Goal: Task Accomplishment & Management: Complete application form

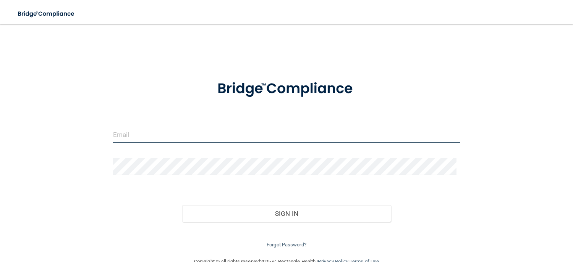
click at [162, 133] on input "email" at bounding box center [286, 134] width 347 height 17
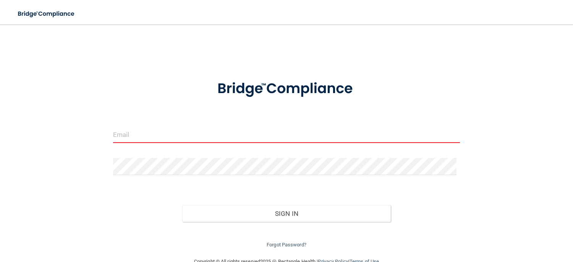
type input "[PERSON_NAME][EMAIL_ADDRESS][DOMAIN_NAME][MEDICAL_DATA]"
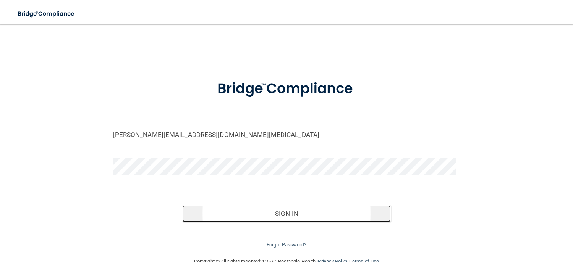
click at [315, 211] on button "Sign In" at bounding box center [286, 213] width 208 height 17
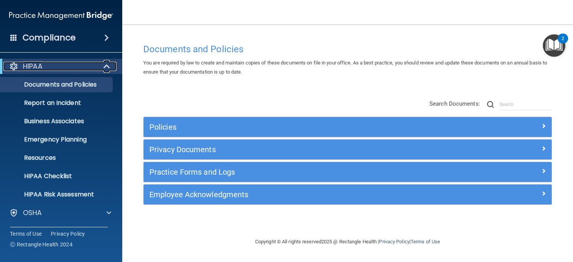
click at [101, 63] on div at bounding box center [107, 66] width 19 height 9
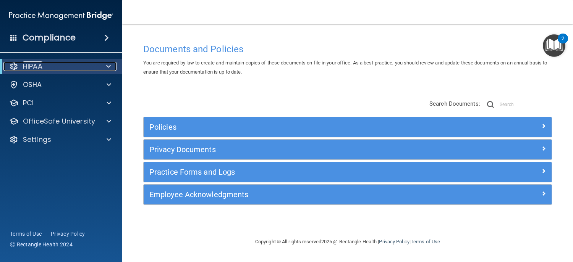
click at [101, 64] on div at bounding box center [107, 66] width 19 height 9
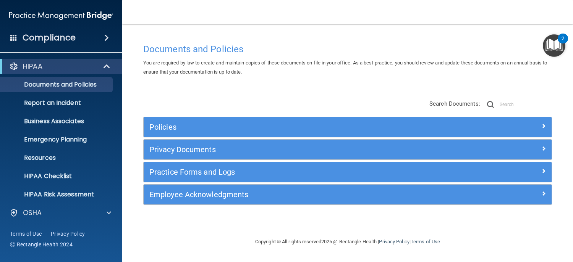
click at [72, 37] on h4 "Compliance" at bounding box center [49, 37] width 53 height 11
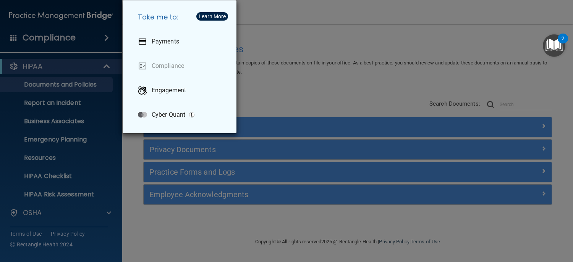
click at [61, 31] on div "Take me to: Payments Compliance Engagement Cyber Quant" at bounding box center [286, 131] width 573 height 262
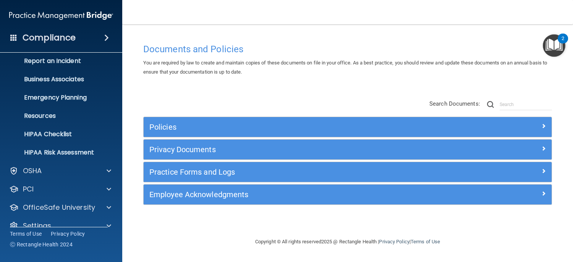
scroll to position [54, 0]
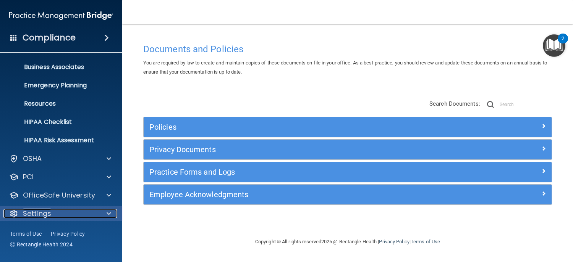
click at [72, 215] on div "Settings" at bounding box center [50, 213] width 95 height 9
click at [57, 208] on div "Settings" at bounding box center [61, 213] width 123 height 15
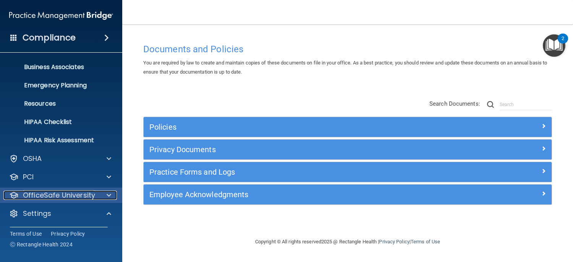
click at [52, 192] on p "OfficeSafe University" at bounding box center [59, 195] width 72 height 9
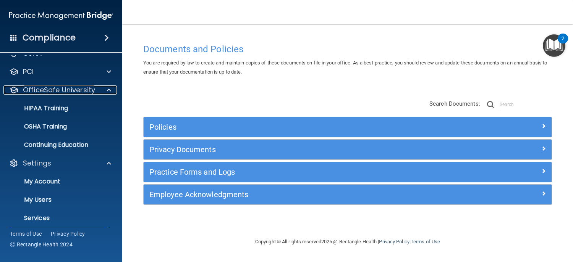
scroll to position [169, 0]
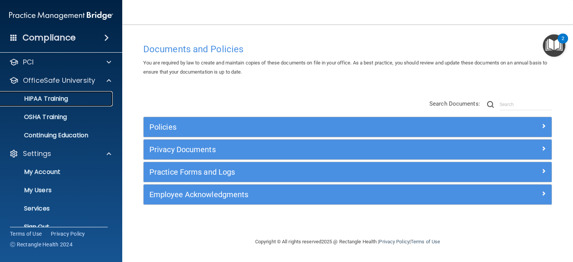
click at [46, 96] on p "HIPAA Training" at bounding box center [36, 99] width 63 height 8
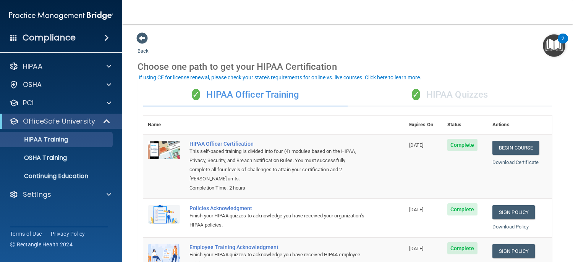
click at [14, 38] on span at bounding box center [13, 37] width 7 height 7
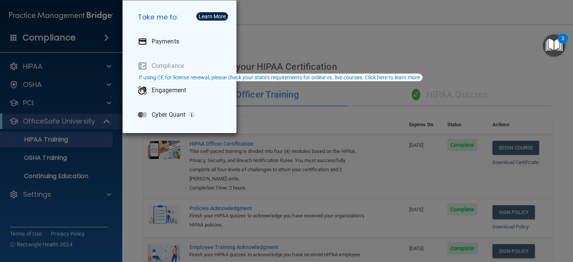
click at [37, 61] on div "Take me to: Payments Compliance Engagement Cyber Quant" at bounding box center [286, 131] width 573 height 262
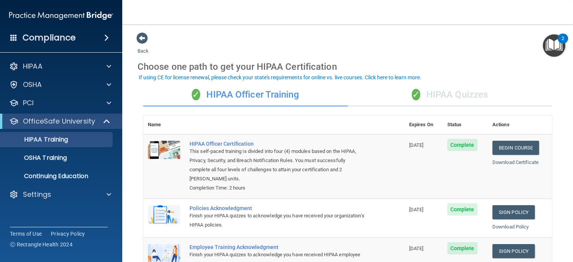
click at [14, 14] on img at bounding box center [61, 15] width 104 height 15
click at [104, 34] on span at bounding box center [106, 37] width 5 height 9
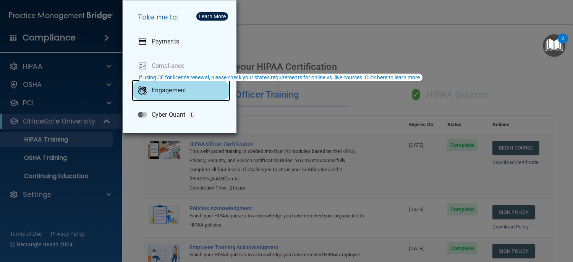
click at [170, 91] on p "Engagement" at bounding box center [169, 91] width 34 height 8
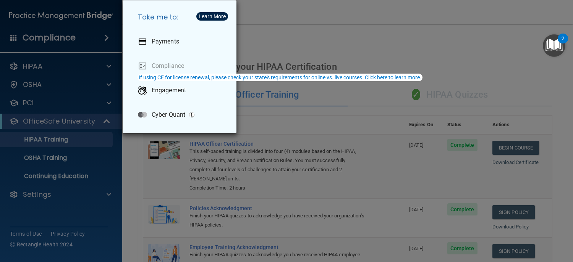
click at [57, 14] on div "Take me to: Payments Compliance Engagement Cyber Quant" at bounding box center [286, 131] width 573 height 262
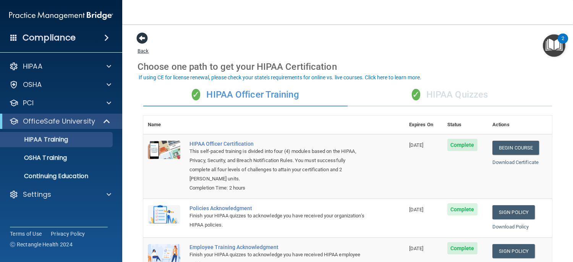
click at [141, 39] on span at bounding box center [141, 37] width 11 height 11
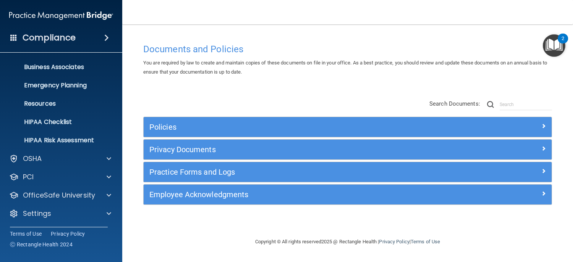
scroll to position [54, 0]
click at [78, 210] on div "Settings" at bounding box center [50, 213] width 95 height 9
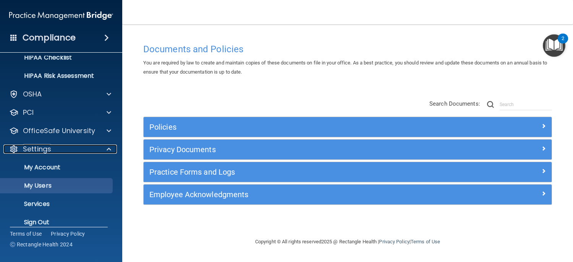
scroll to position [128, 0]
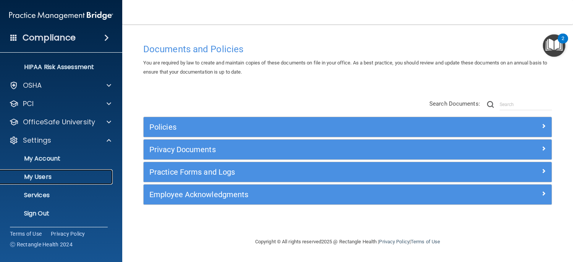
click at [39, 177] on p "My Users" at bounding box center [57, 177] width 104 height 8
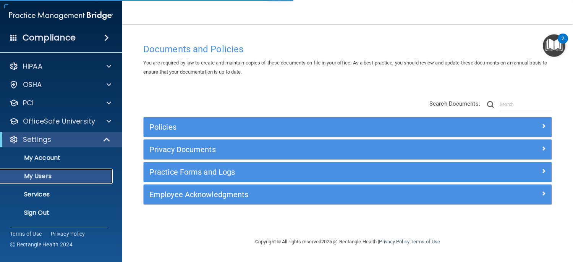
select select "20"
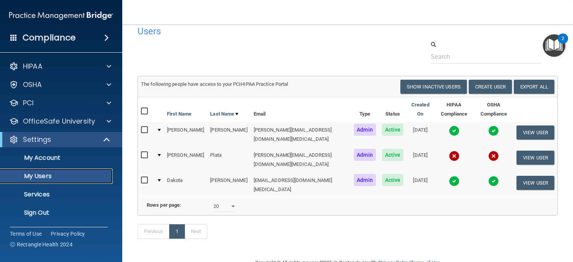
scroll to position [20, 0]
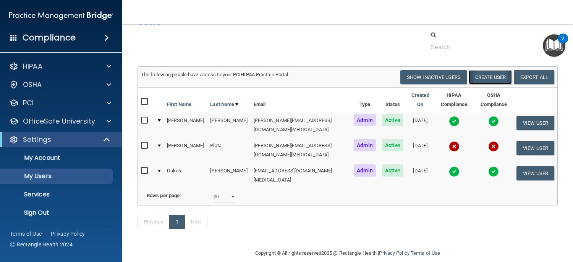
click at [492, 77] on button "Create User" at bounding box center [490, 77] width 43 height 14
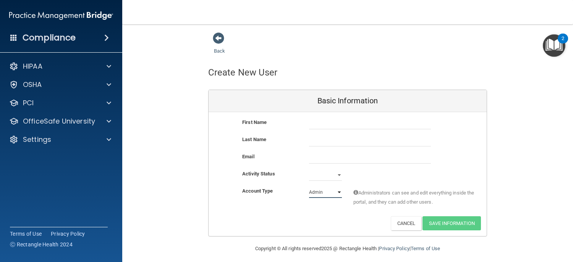
click at [325, 195] on select "Admin Member" at bounding box center [325, 192] width 33 height 11
select select "practice_member"
click at [309, 187] on select "Admin Member" at bounding box center [325, 192] width 33 height 11
click at [330, 176] on select "Active Inactive" at bounding box center [325, 175] width 33 height 11
click at [333, 176] on select "Active Inactive" at bounding box center [325, 175] width 33 height 11
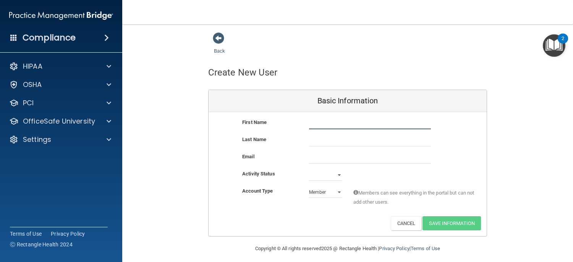
click at [335, 125] on input "text" at bounding box center [370, 123] width 122 height 11
type input "Ashley"
click at [350, 139] on input "text" at bounding box center [370, 140] width 122 height 11
type input "Buerger"
click at [318, 155] on input "email" at bounding box center [370, 157] width 122 height 11
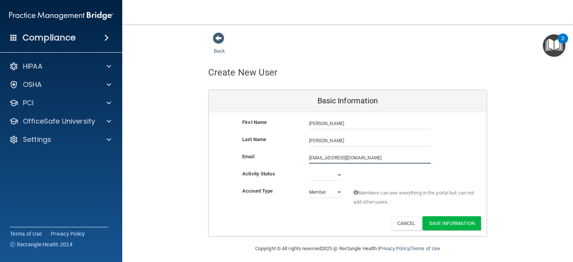
type input "ashleymbuerger@gmail.com"
click at [335, 175] on select "Active Inactive" at bounding box center [325, 175] width 33 height 11
click at [375, 163] on div "Email ashleymbuerger@gmail.com ashleymbuerger@gmail.com" at bounding box center [348, 160] width 278 height 17
click at [556, 47] on img "Open Resource Center, 2 new notifications" at bounding box center [554, 45] width 23 height 23
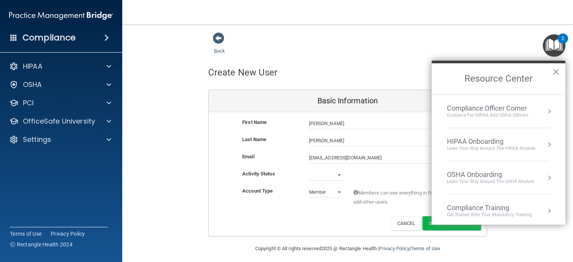
click at [545, 144] on button "Resource Center" at bounding box center [549, 145] width 8 height 8
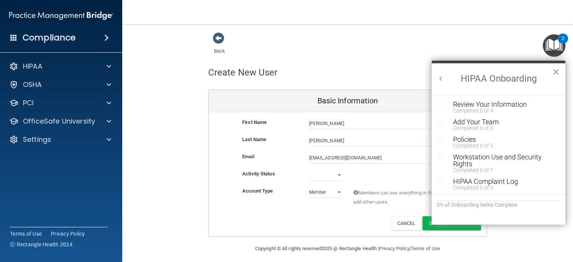
click at [558, 70] on button "×" at bounding box center [555, 72] width 7 height 12
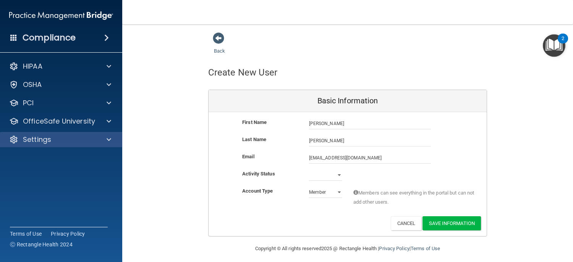
click at [60, 134] on div "Settings" at bounding box center [61, 139] width 123 height 15
click at [113, 140] on div at bounding box center [107, 139] width 19 height 9
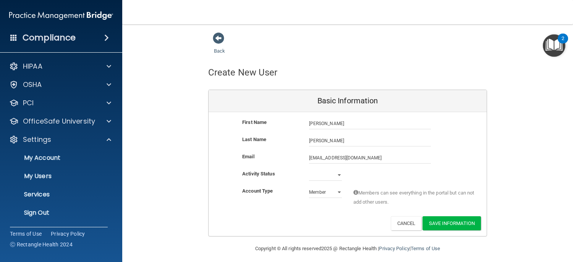
click at [64, 10] on img at bounding box center [61, 15] width 104 height 15
click at [12, 34] on span at bounding box center [13, 37] width 7 height 7
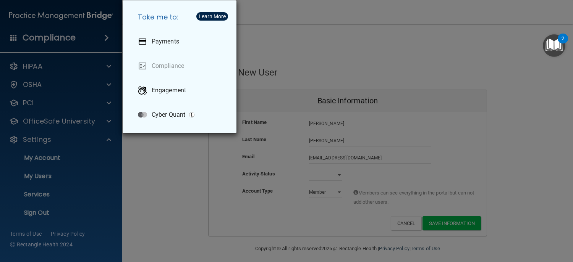
click at [49, 33] on div "Take me to: Payments Compliance Engagement Cyber Quant" at bounding box center [286, 131] width 573 height 262
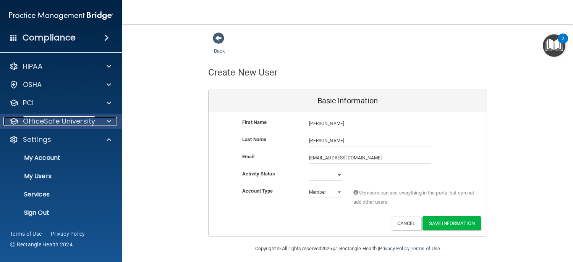
click at [76, 120] on p "OfficeSafe University" at bounding box center [59, 121] width 72 height 9
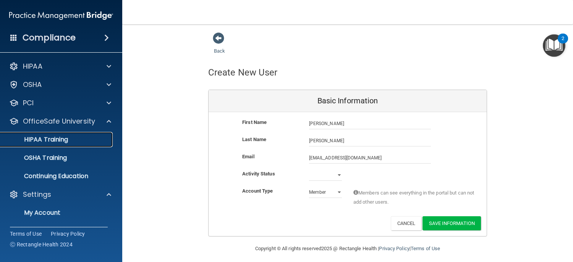
click at [45, 138] on p "HIPAA Training" at bounding box center [36, 140] width 63 height 8
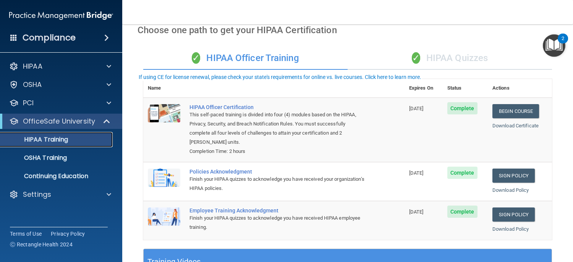
scroll to position [38, 0]
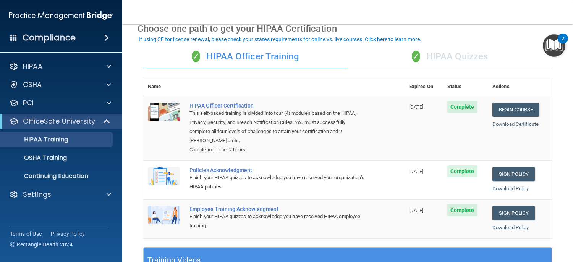
click at [458, 52] on div "✓ HIPAA Quizzes" at bounding box center [450, 56] width 204 height 23
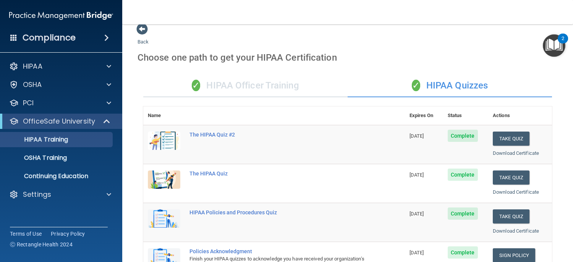
scroll to position [0, 0]
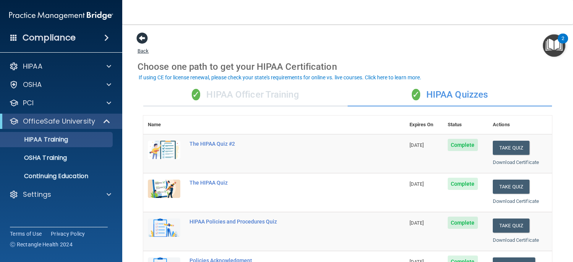
click at [142, 40] on span at bounding box center [141, 37] width 11 height 11
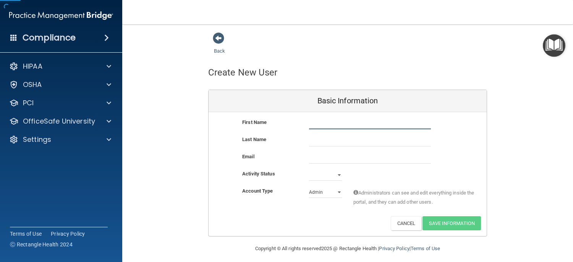
click at [343, 125] on input "text" at bounding box center [370, 123] width 122 height 11
type input "Ashley"
click at [314, 138] on input "text" at bounding box center [370, 140] width 122 height 11
type input "Buerger"
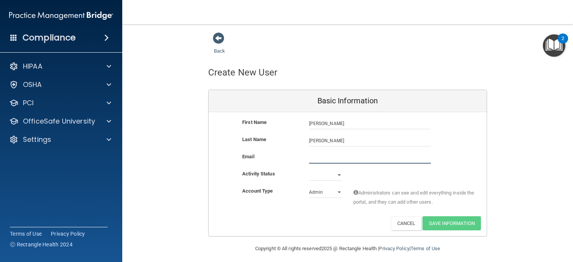
click at [314, 162] on input "email" at bounding box center [370, 157] width 122 height 11
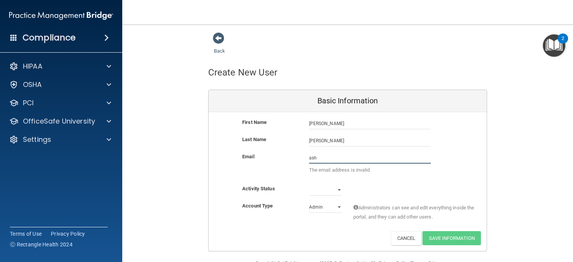
type input "ashleymbuerger@gmail.com"
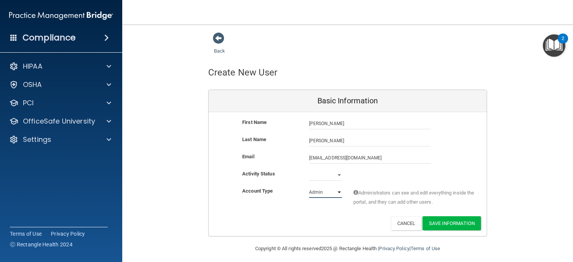
click at [333, 191] on select "Admin Member" at bounding box center [325, 192] width 33 height 11
select select "practice_member"
click at [309, 187] on select "Admin Member" at bounding box center [325, 192] width 33 height 11
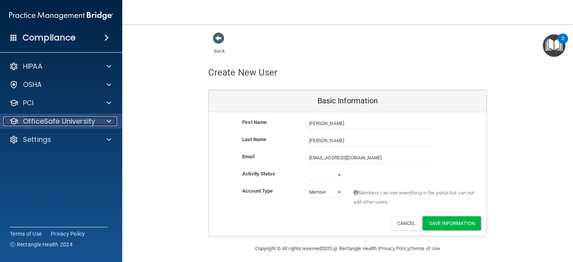
click at [103, 119] on div at bounding box center [107, 121] width 19 height 9
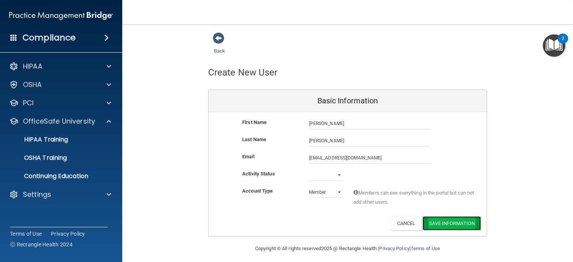
click at [453, 221] on button "Save Information" at bounding box center [451, 224] width 58 height 14
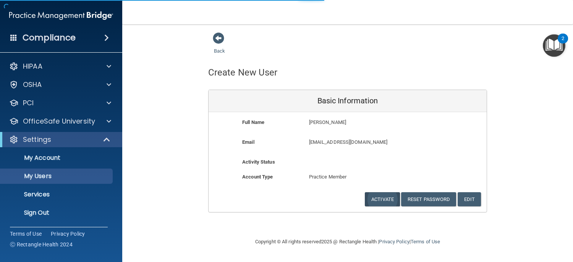
select select "20"
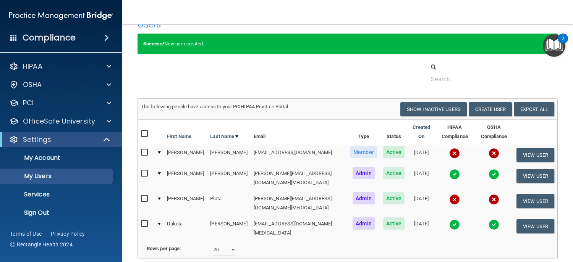
scroll to position [76, 0]
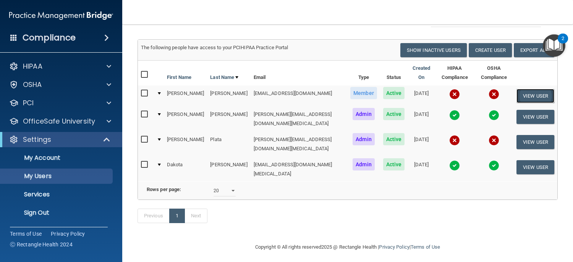
click at [530, 94] on button "View User" at bounding box center [535, 96] width 38 height 14
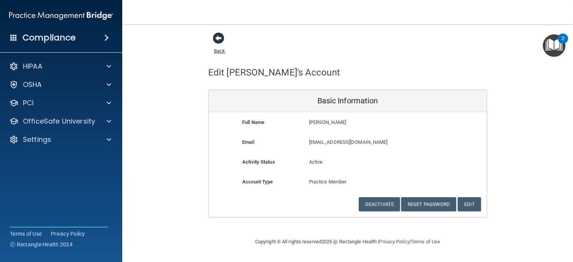
click at [217, 38] on span at bounding box center [218, 37] width 11 height 11
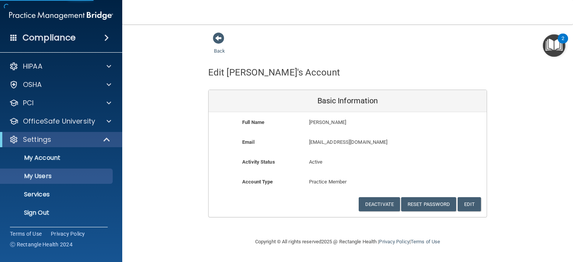
select select "20"
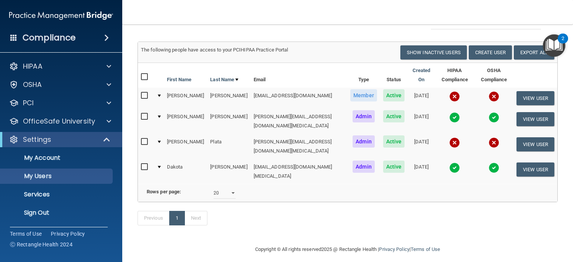
scroll to position [76, 0]
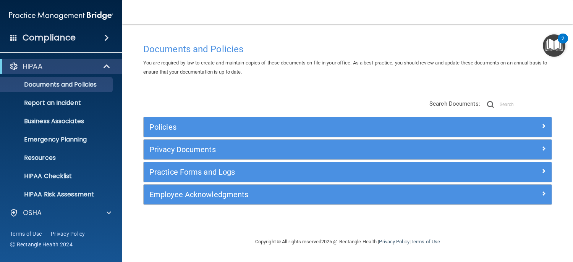
click at [556, 52] on img "Open Resource Center, 2 new notifications" at bounding box center [554, 45] width 23 height 23
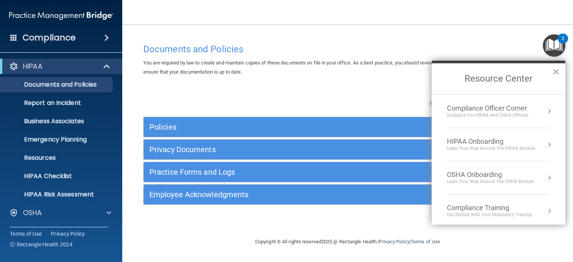
click at [553, 71] on button "×" at bounding box center [555, 72] width 7 height 12
